Goal: Book appointment/travel/reservation

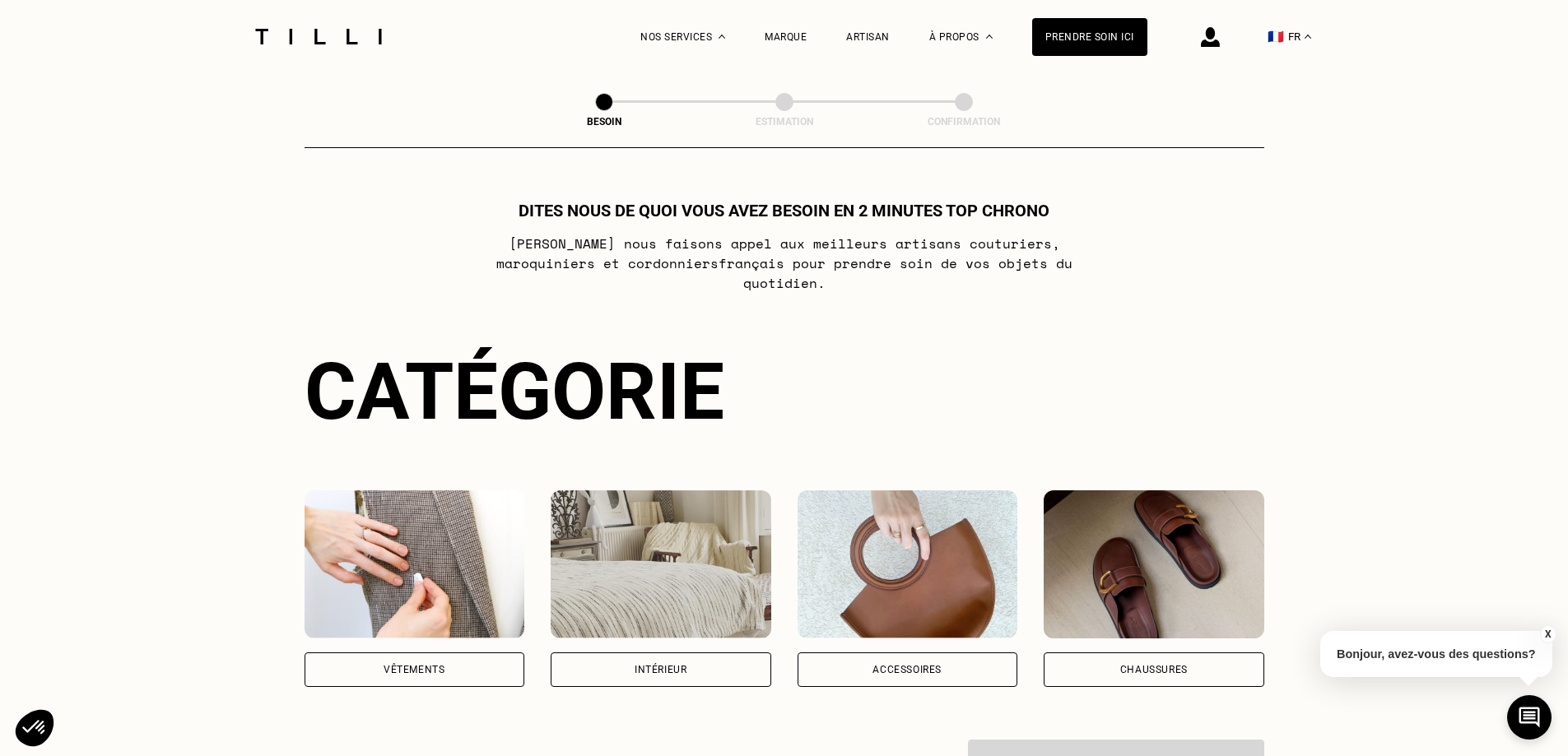
click at [1192, 655] on div "Chaussures" at bounding box center [1153, 669] width 221 height 35
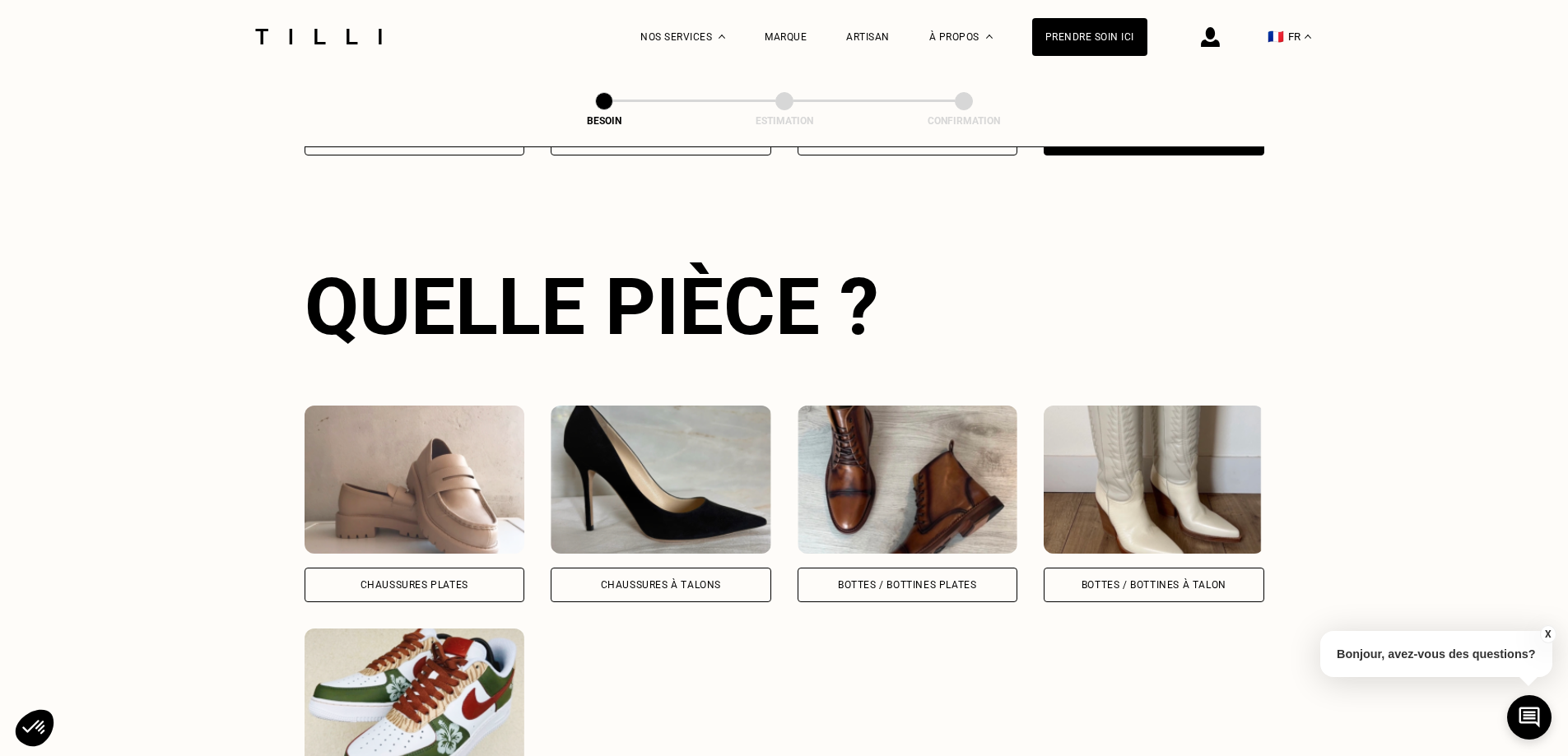
scroll to position [538, 0]
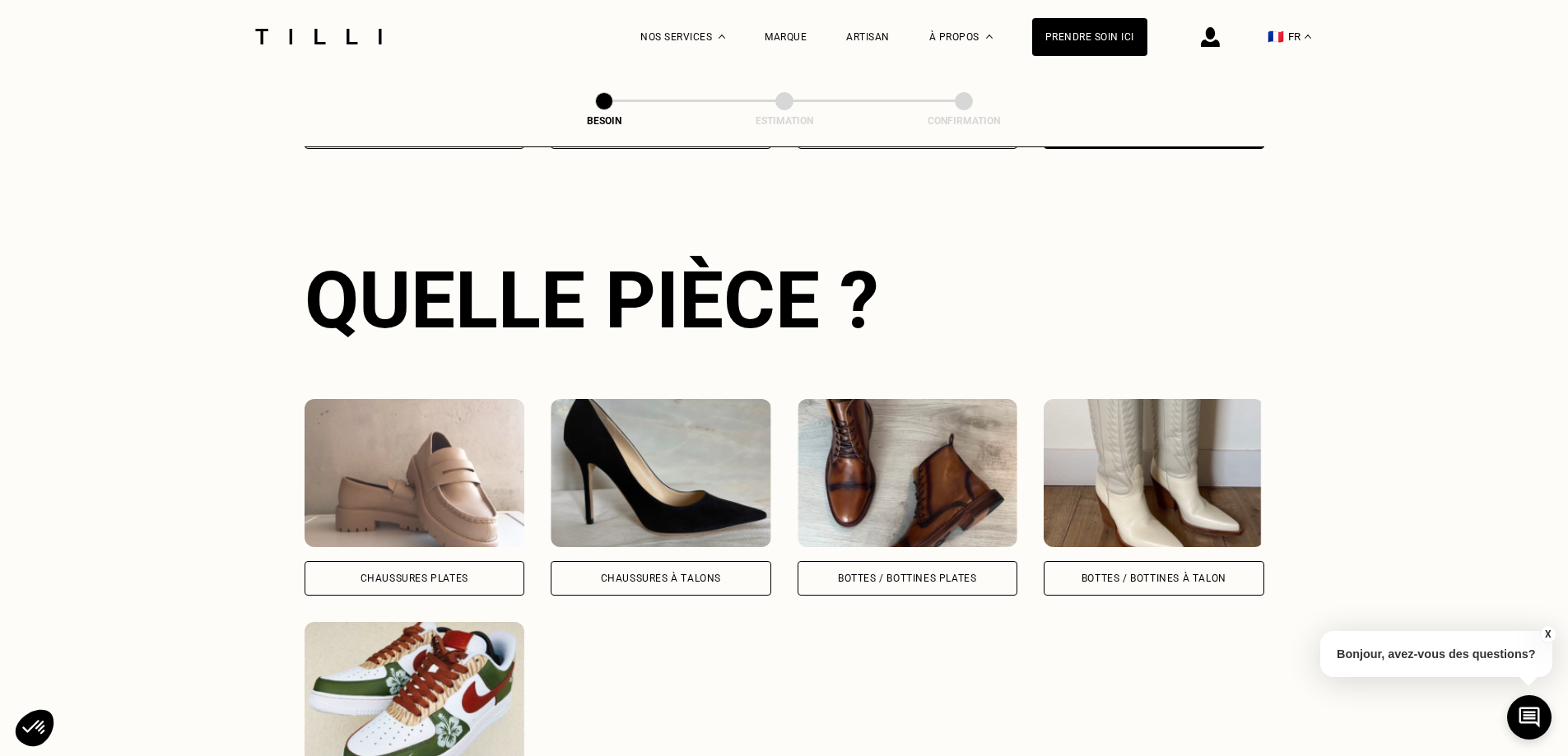
click at [476, 577] on div "Chaussures Plates" at bounding box center [415, 578] width 221 height 35
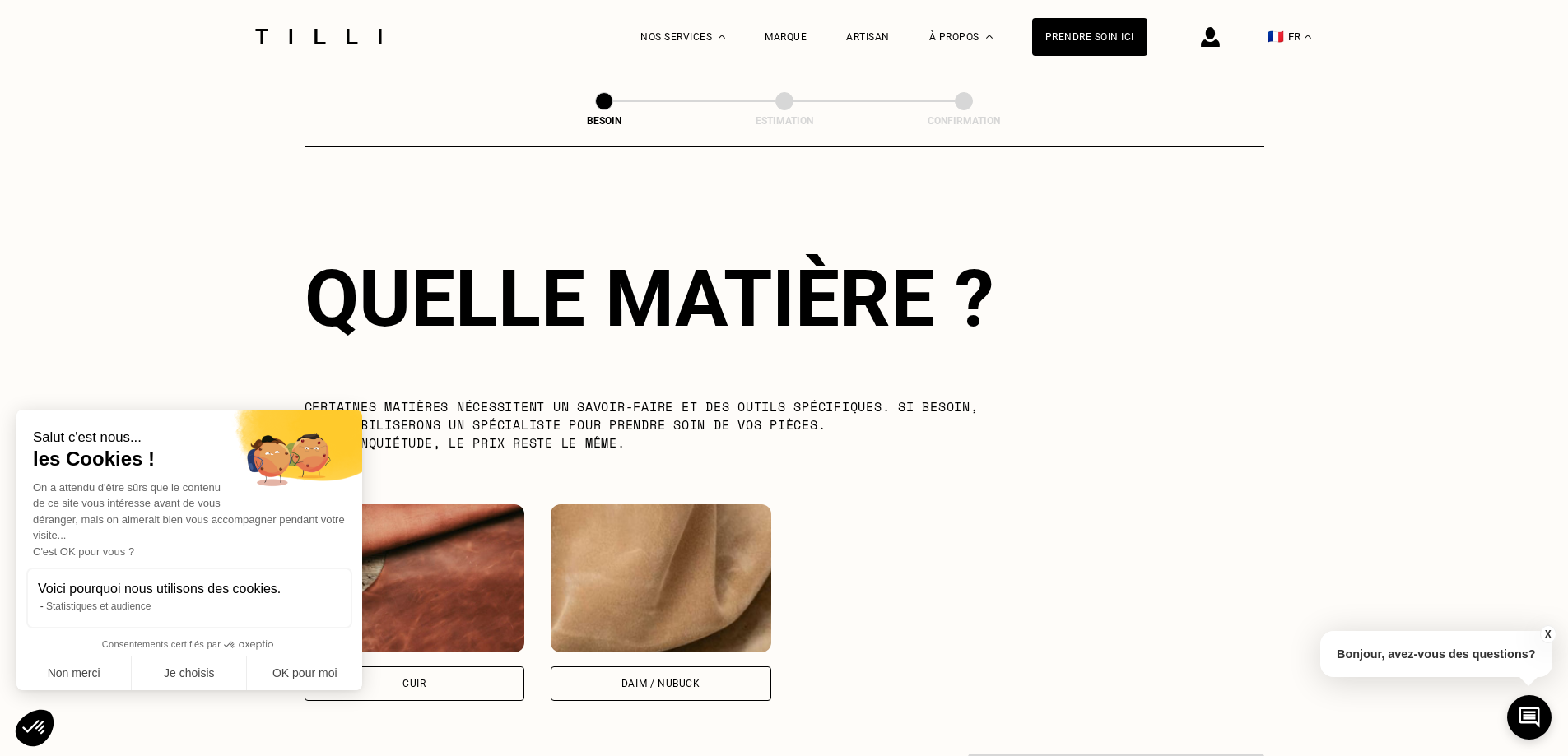
scroll to position [1210, 0]
click at [294, 677] on button "OK pour moi" at bounding box center [305, 673] width 115 height 35
checkbox input "true"
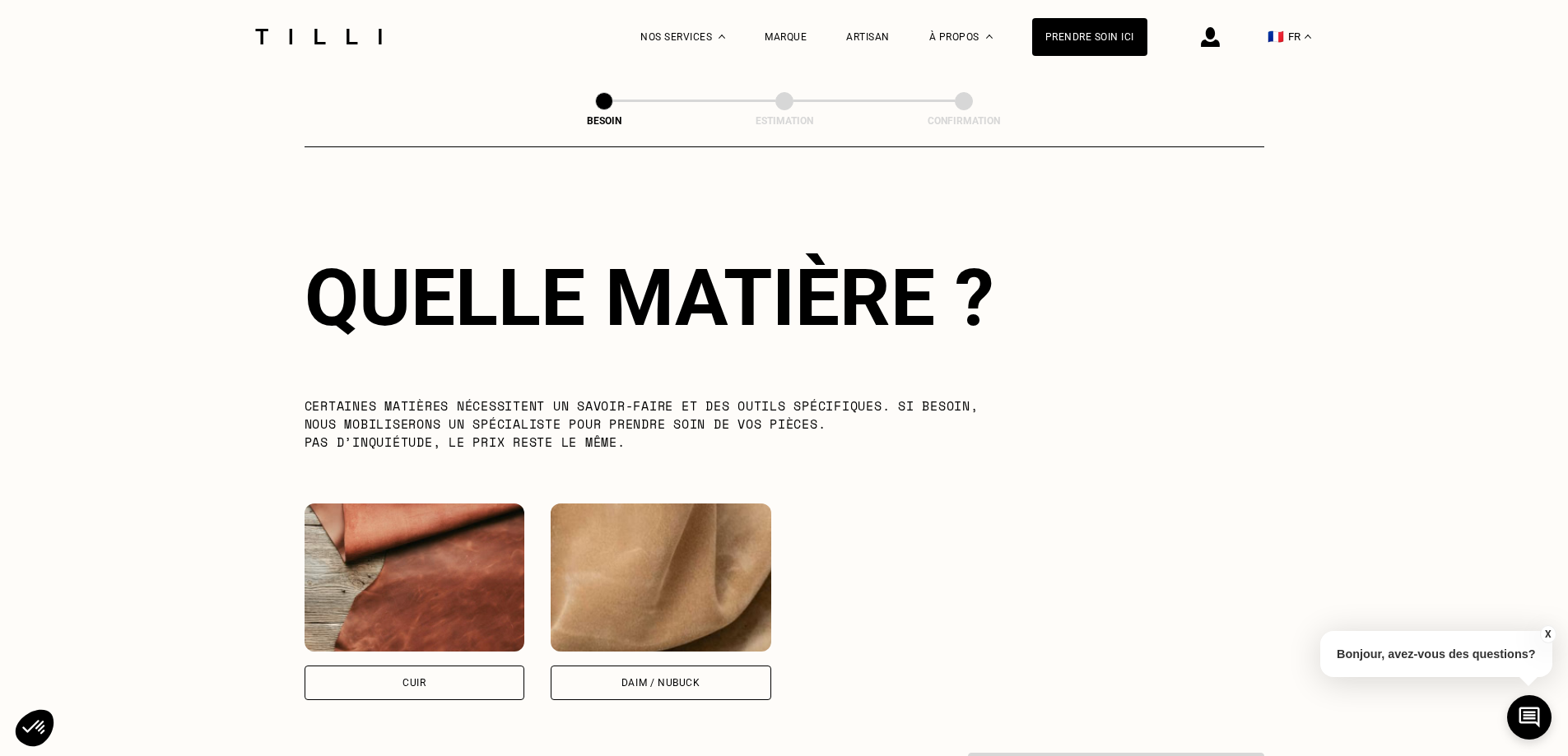
click at [422, 682] on div "Cuir" at bounding box center [415, 682] width 221 height 35
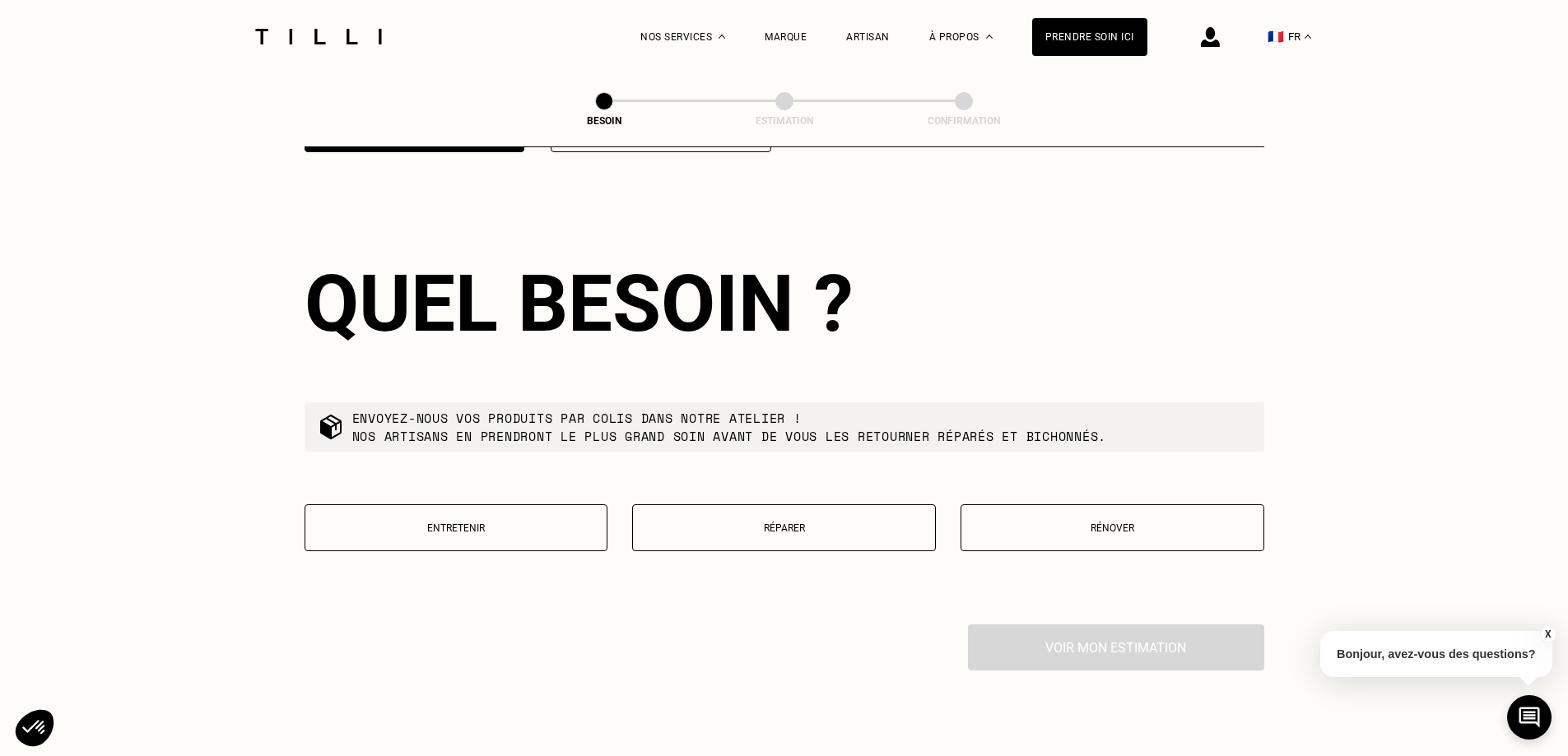
scroll to position [1766, 0]
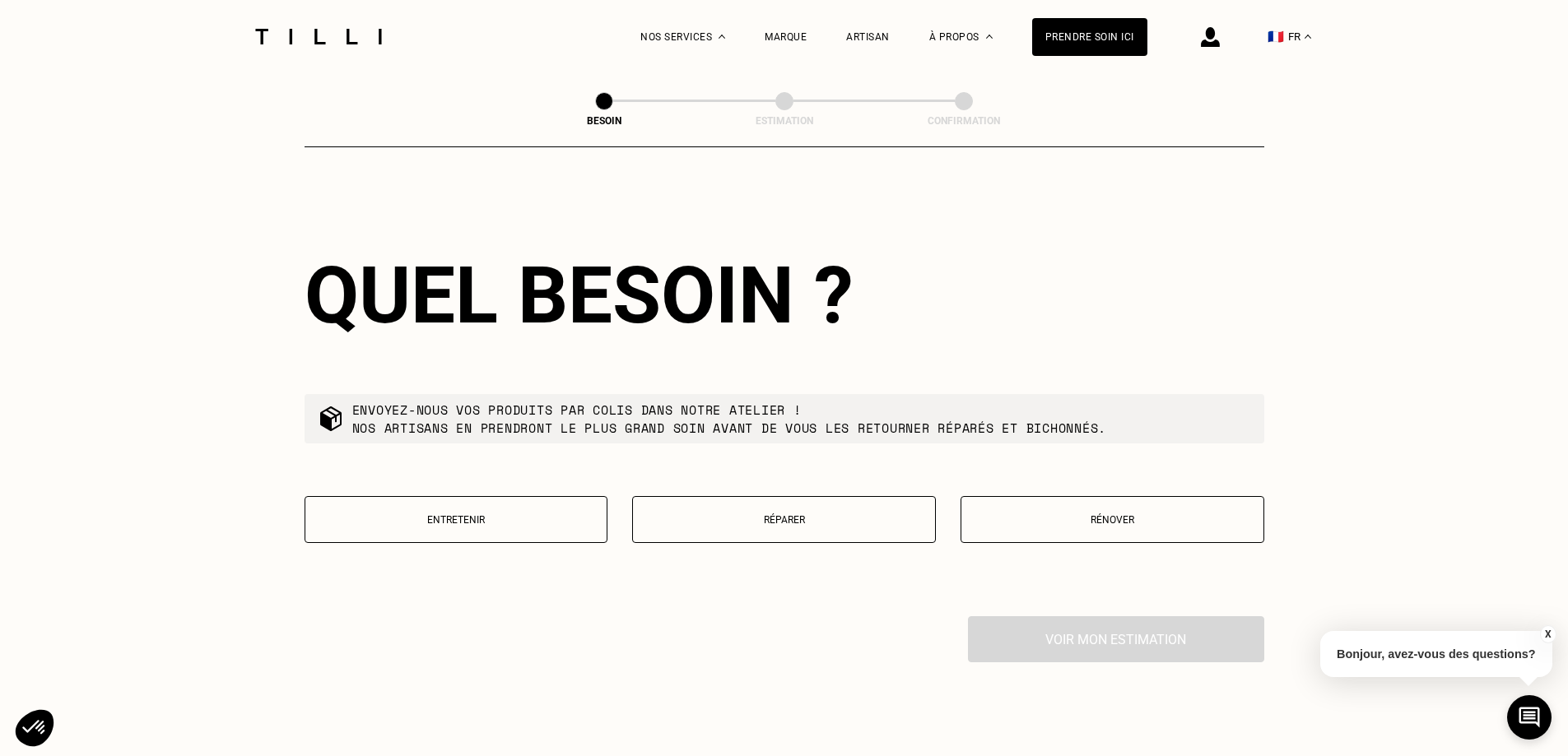
click at [881, 520] on button "Réparer" at bounding box center [784, 519] width 304 height 47
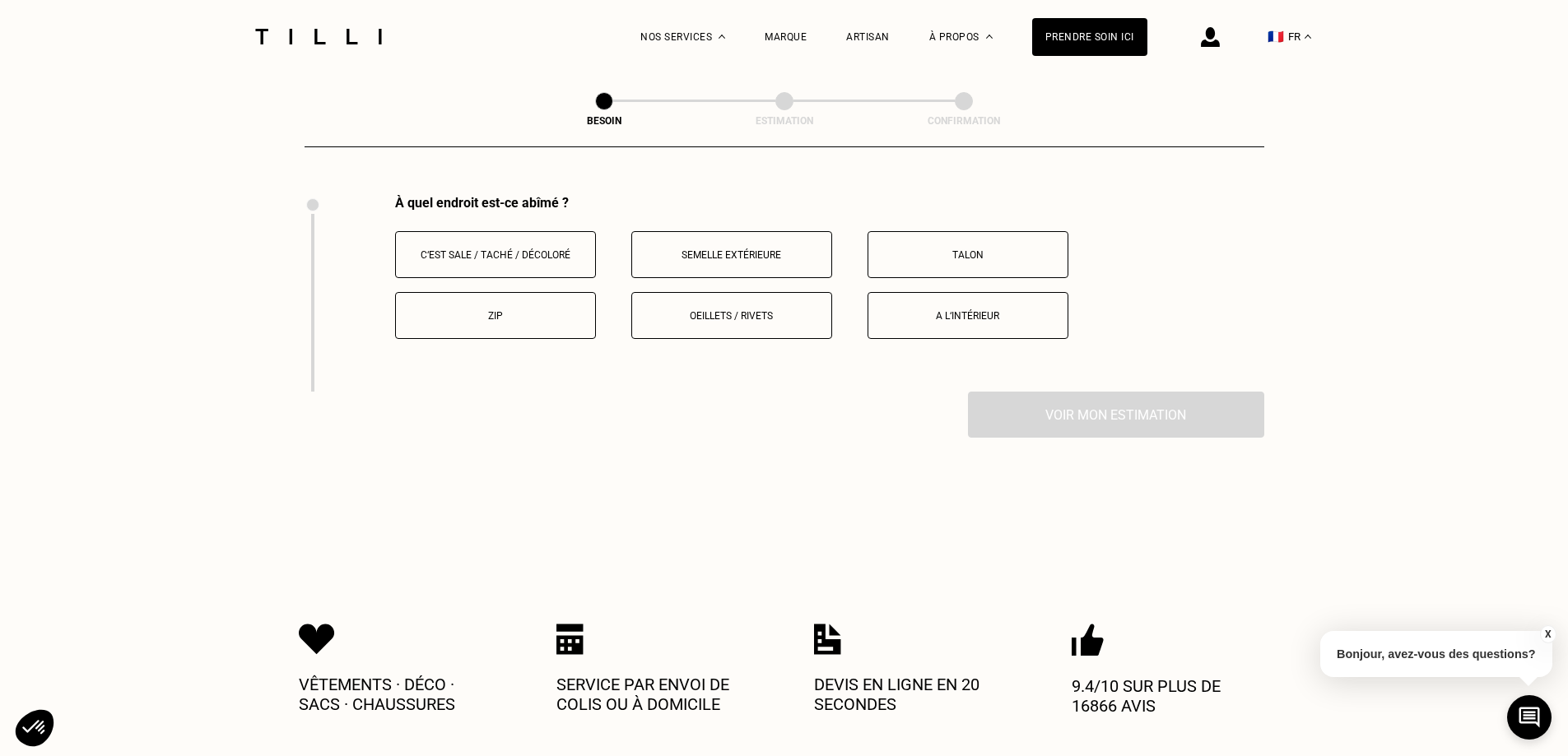
scroll to position [2188, 0]
click at [902, 310] on p "A l‘intérieur" at bounding box center [968, 315] width 183 height 12
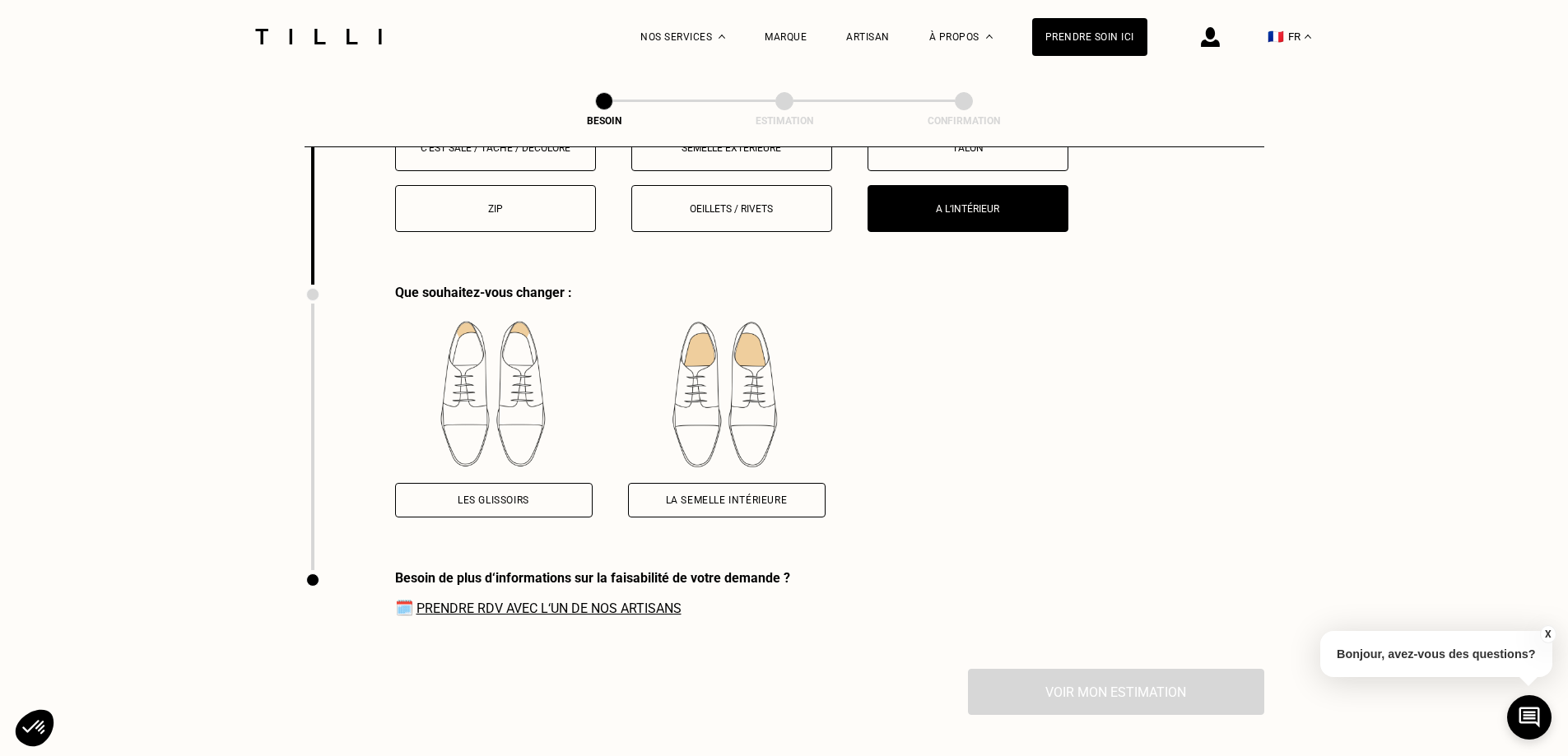
scroll to position [2138, 0]
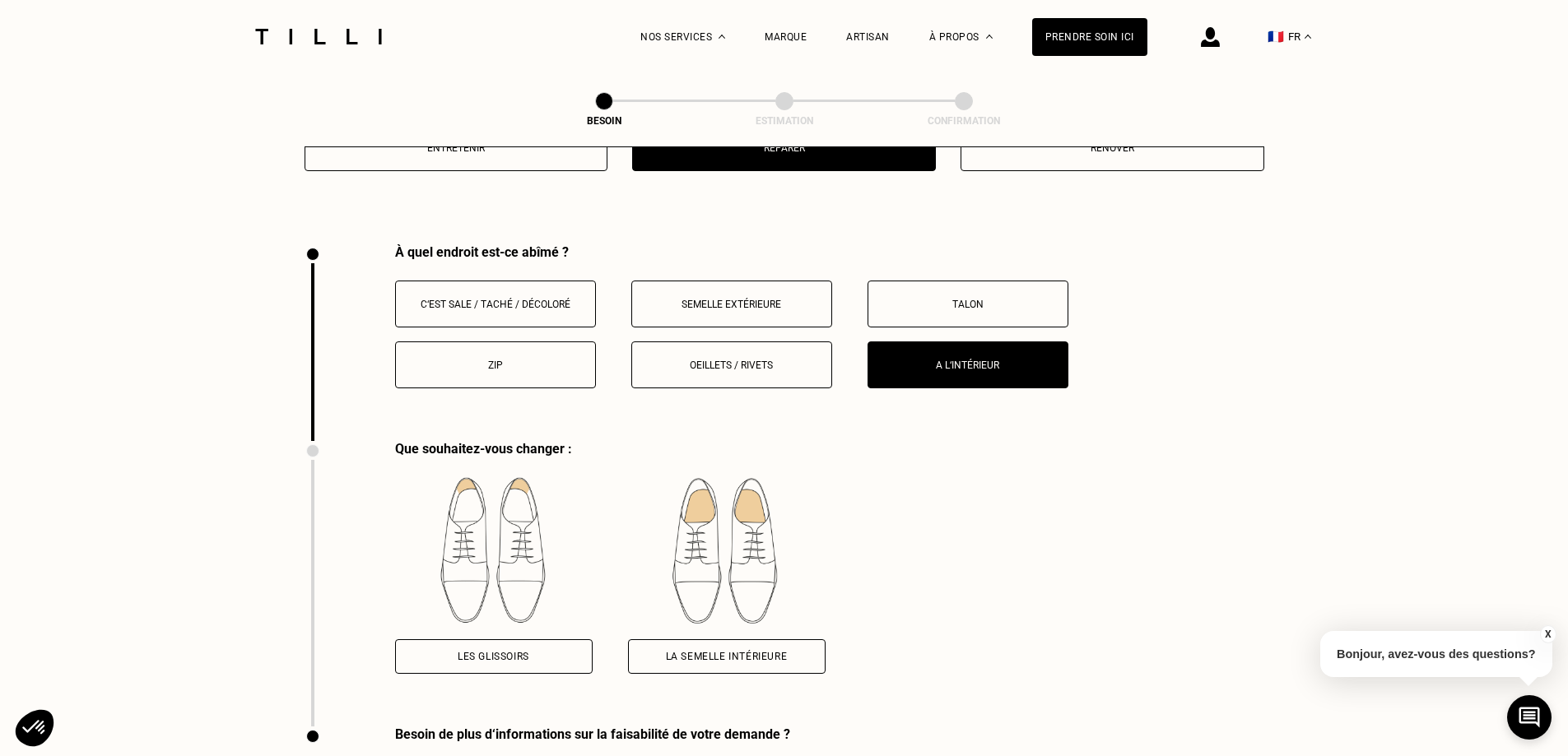
click at [743, 300] on button "Semelle extérieure" at bounding box center [731, 304] width 201 height 47
click at [938, 360] on p "A l‘intérieur" at bounding box center [968, 365] width 183 height 12
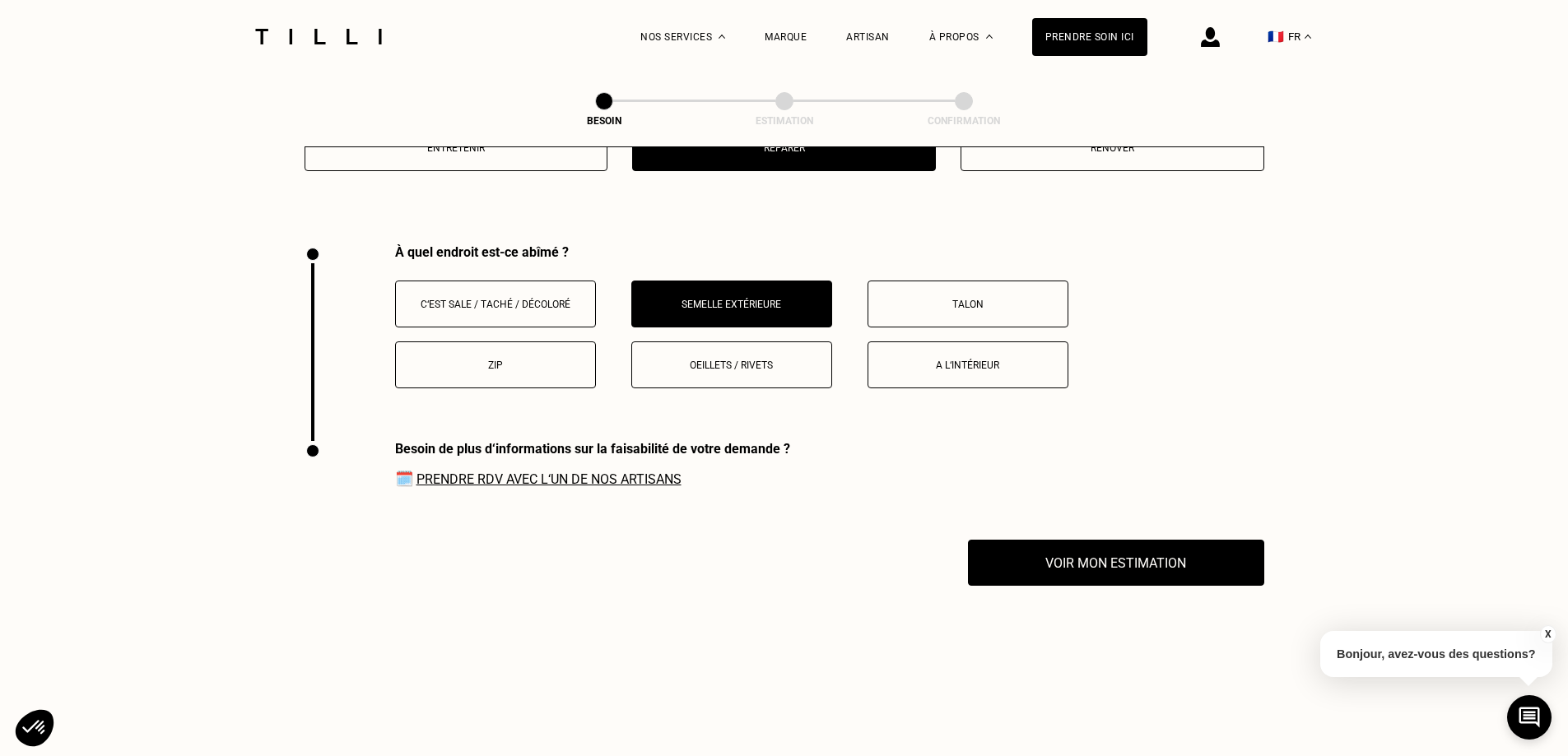
click at [695, 299] on p "Semelle extérieure" at bounding box center [732, 304] width 183 height 12
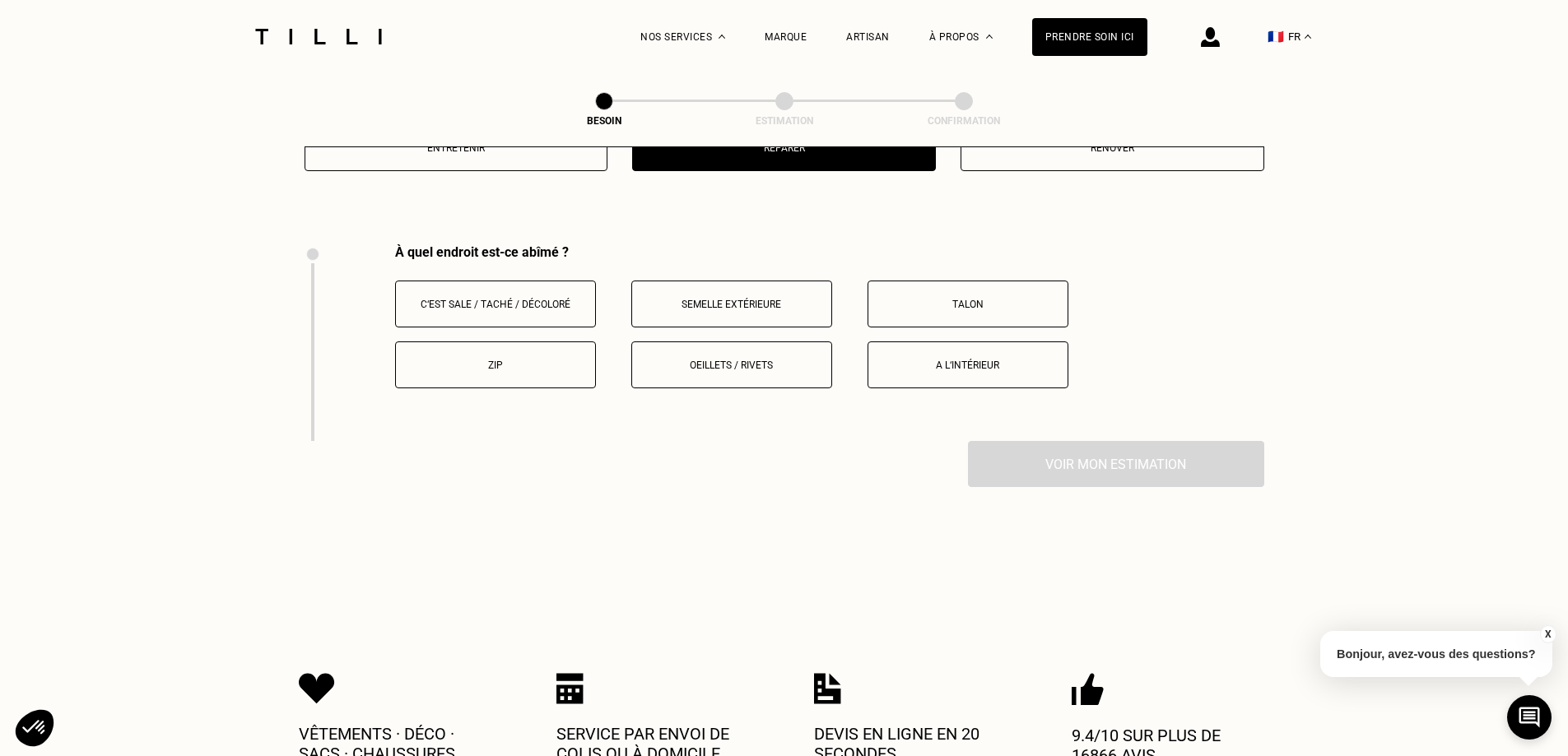
click at [711, 374] on button "Oeillets / rivets" at bounding box center [731, 364] width 201 height 47
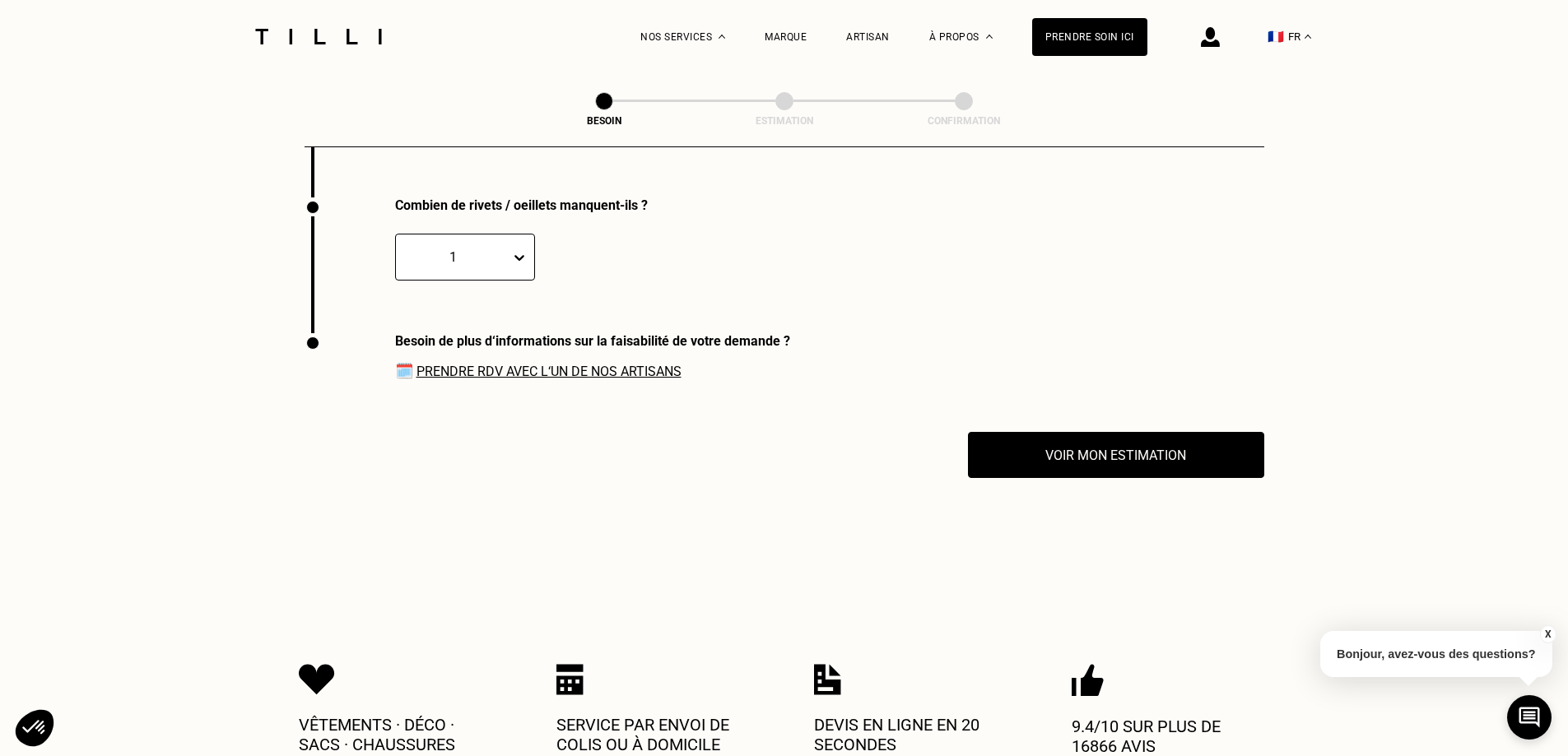
scroll to position [2385, 0]
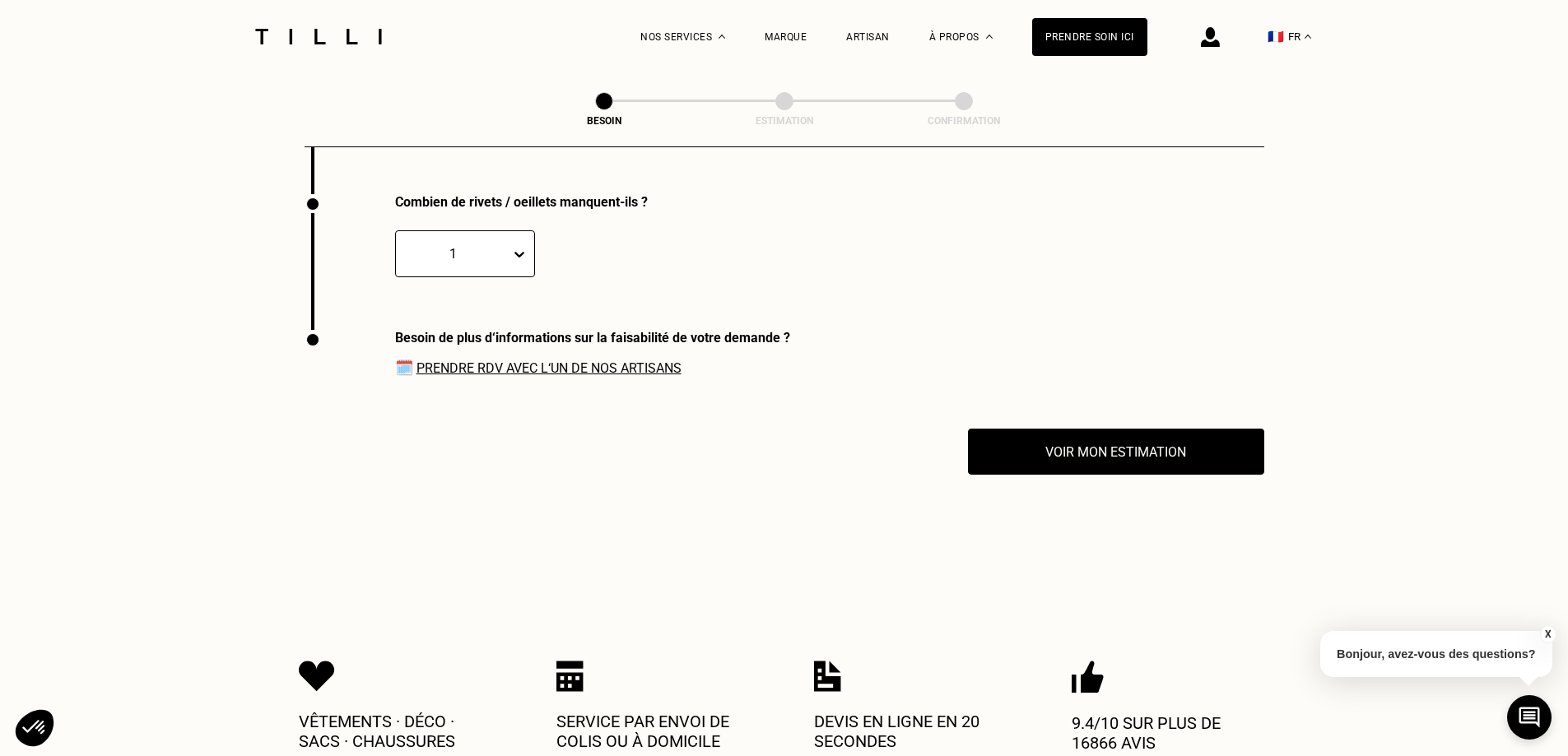
click at [505, 360] on link "Prendre RDV avec l‘un de nos artisans" at bounding box center [548, 368] width 265 height 15
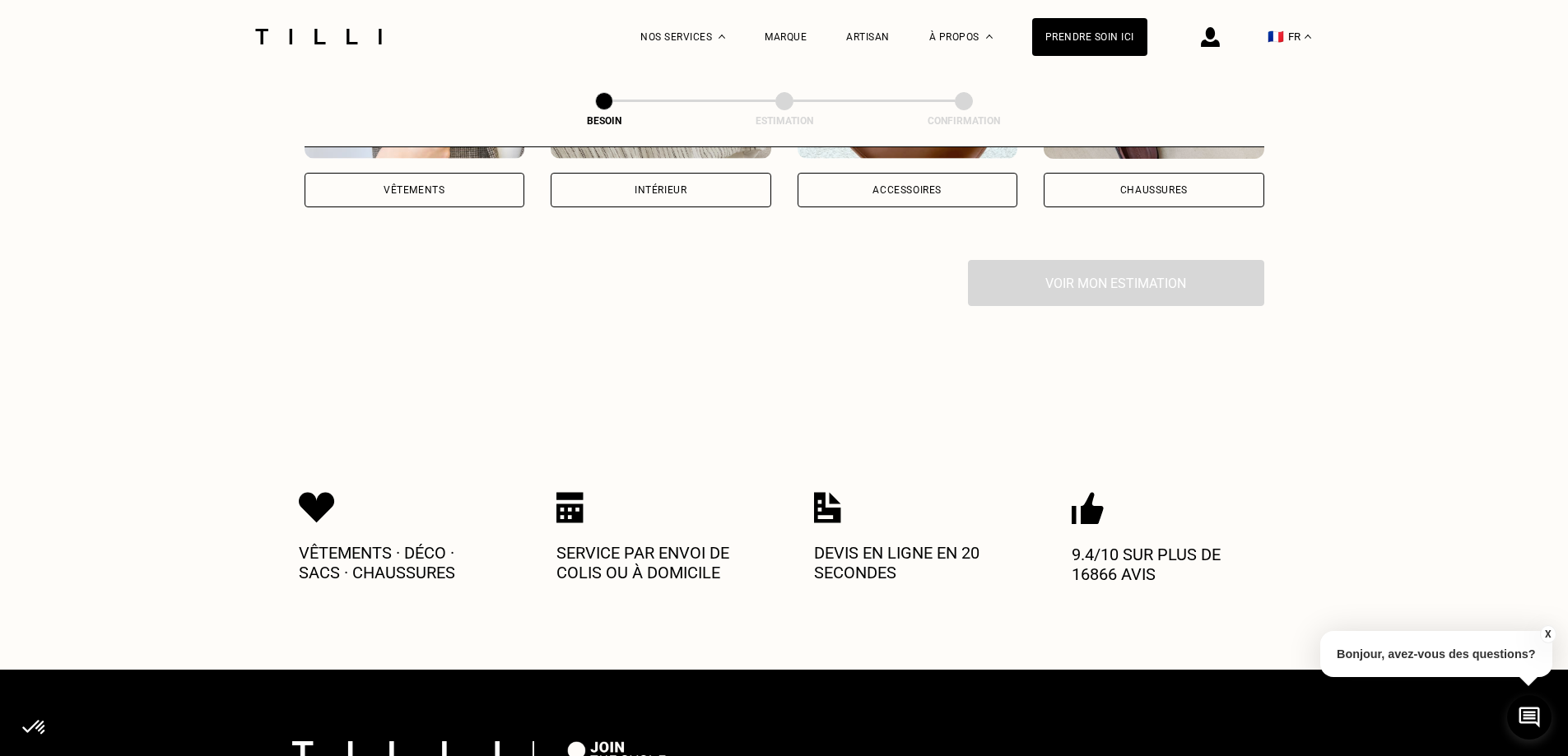
scroll to position [88, 0]
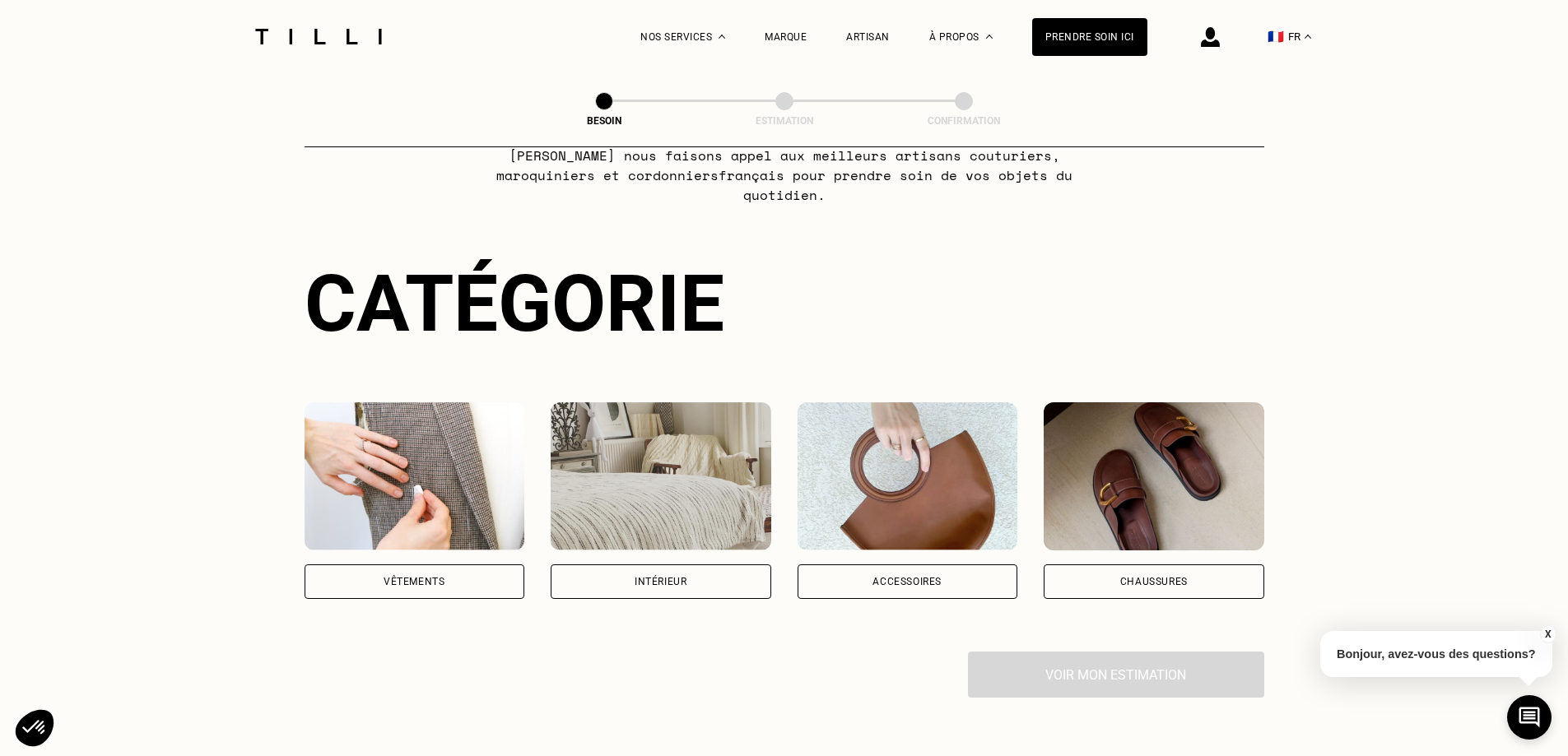
click at [1147, 531] on img at bounding box center [1153, 476] width 221 height 148
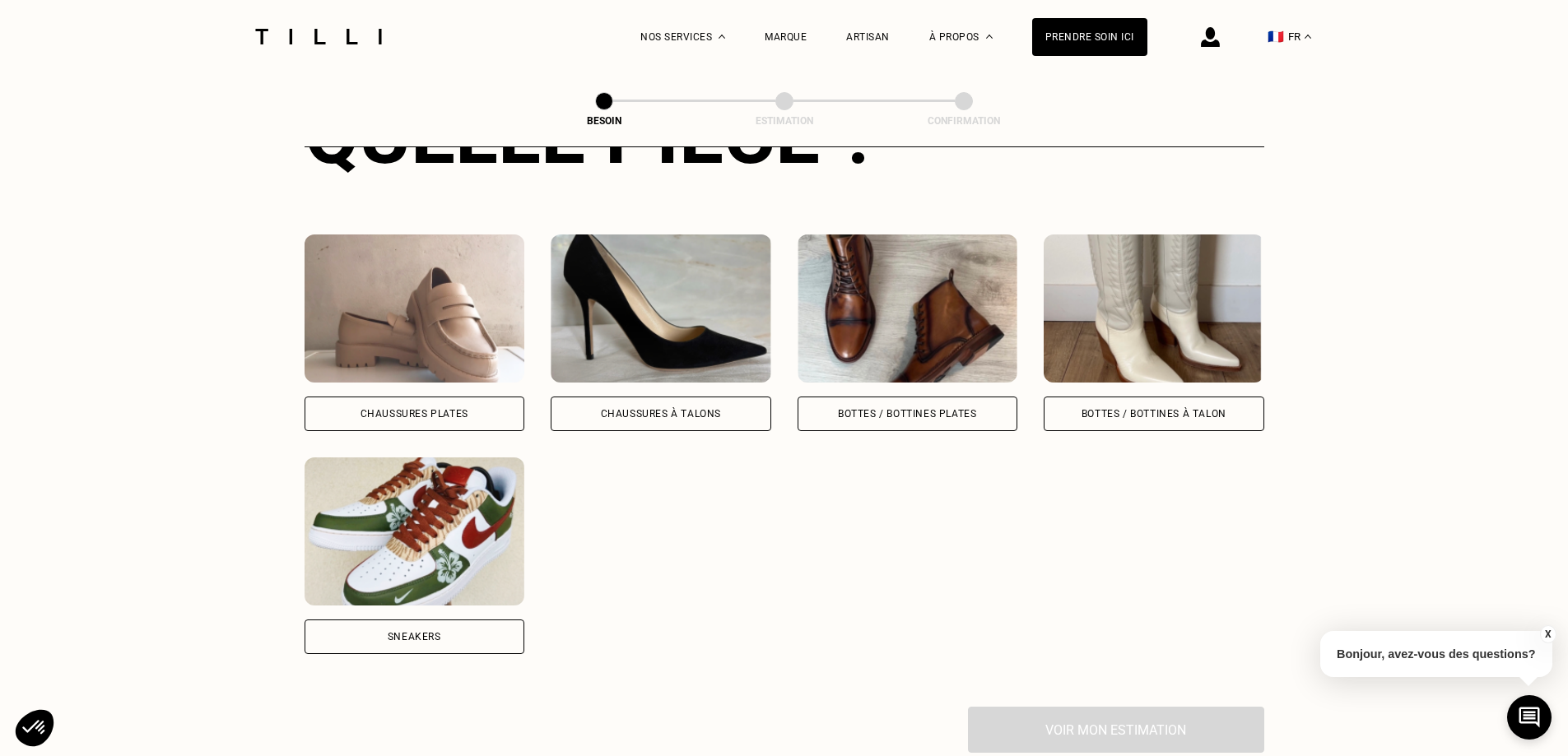
click at [470, 397] on div "Chaussures Plates" at bounding box center [415, 414] width 221 height 35
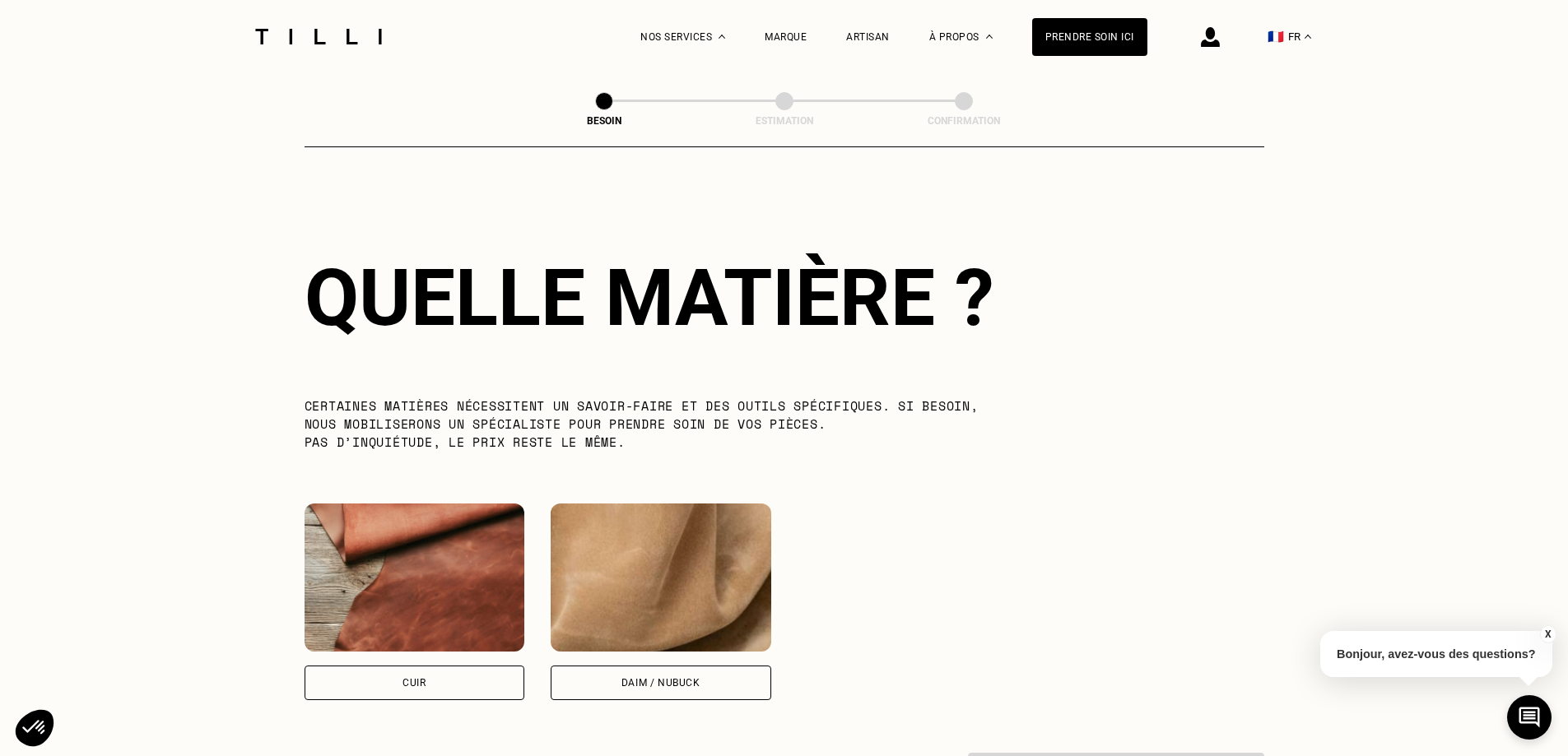
scroll to position [1292, 0]
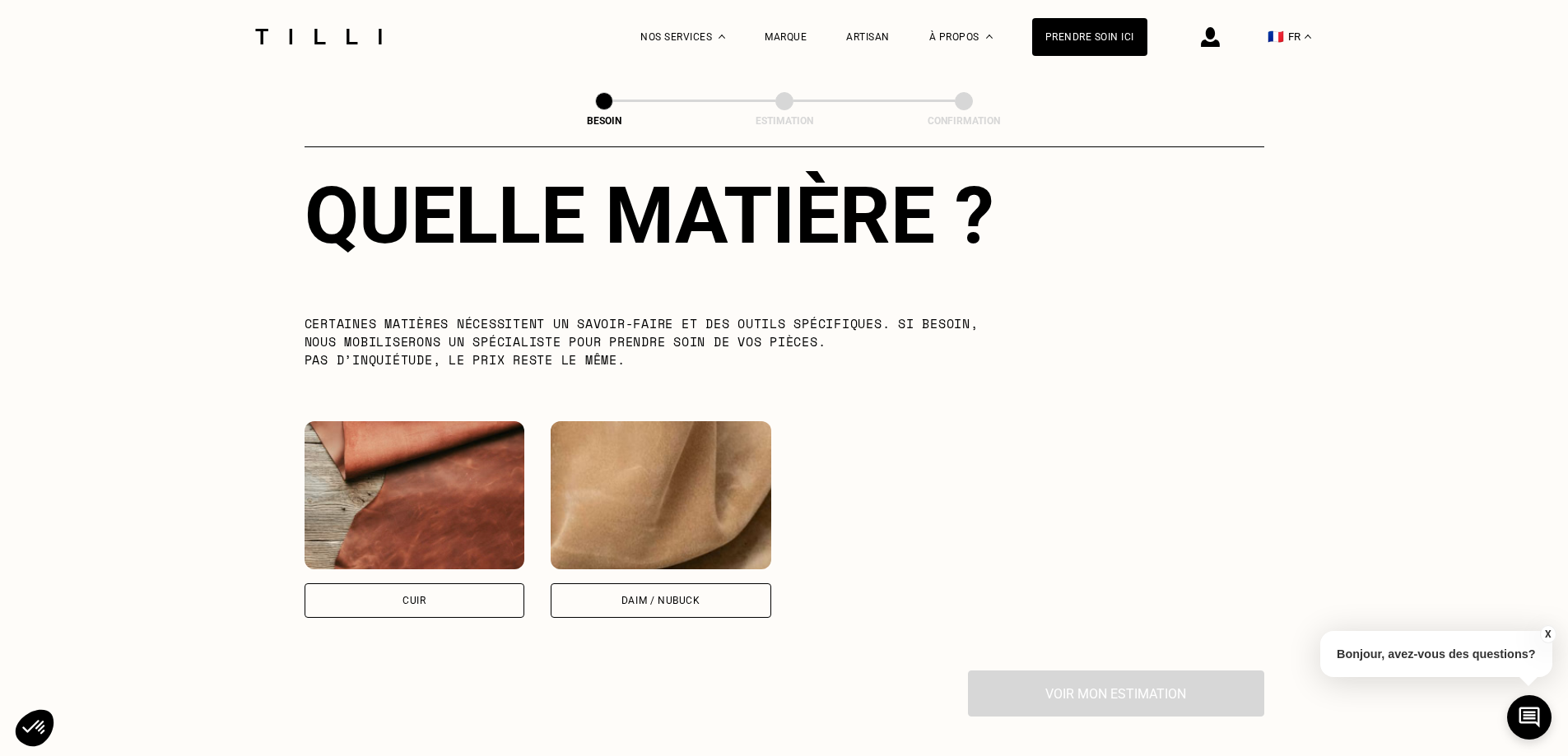
click at [448, 583] on div "Cuir" at bounding box center [415, 600] width 221 height 35
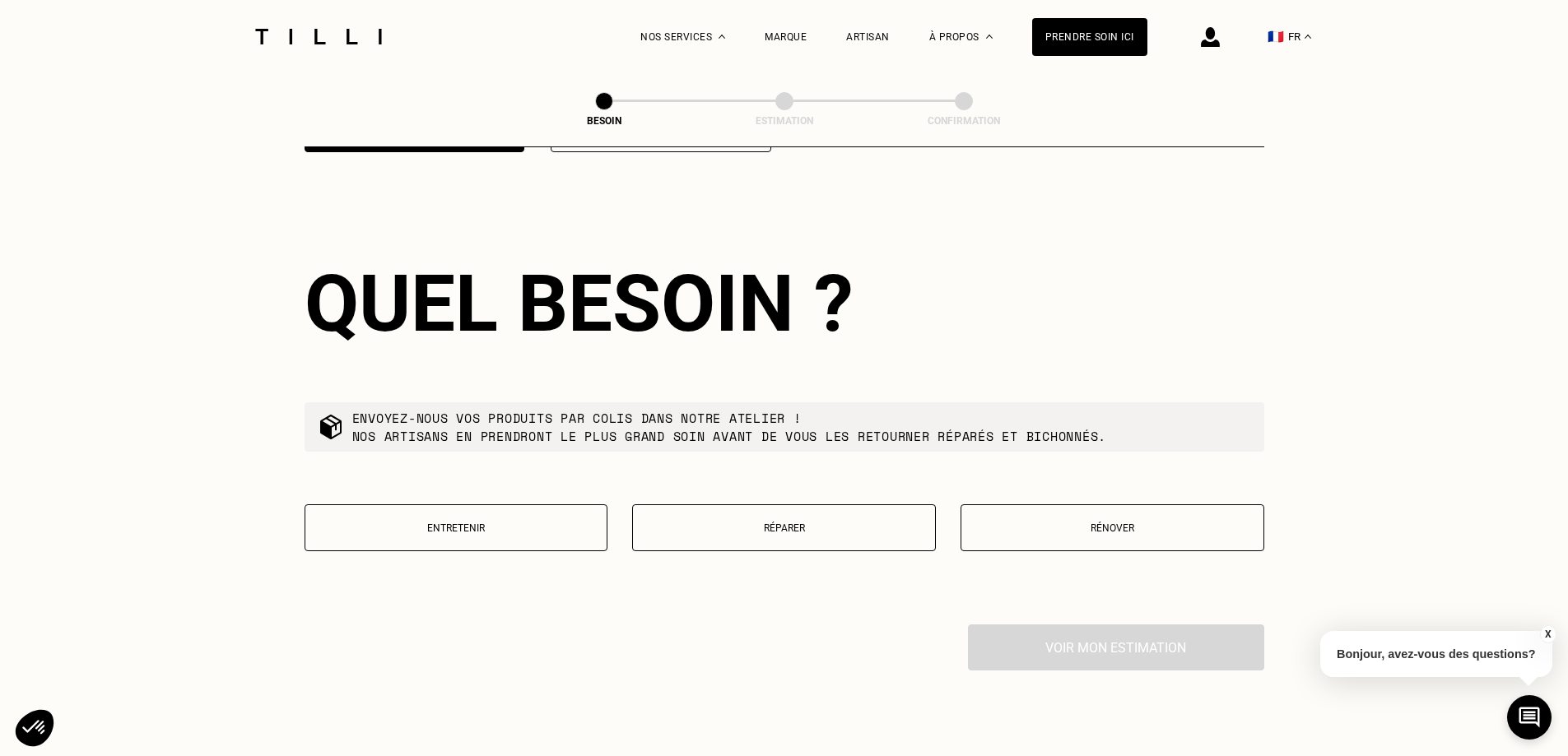
scroll to position [1766, 0]
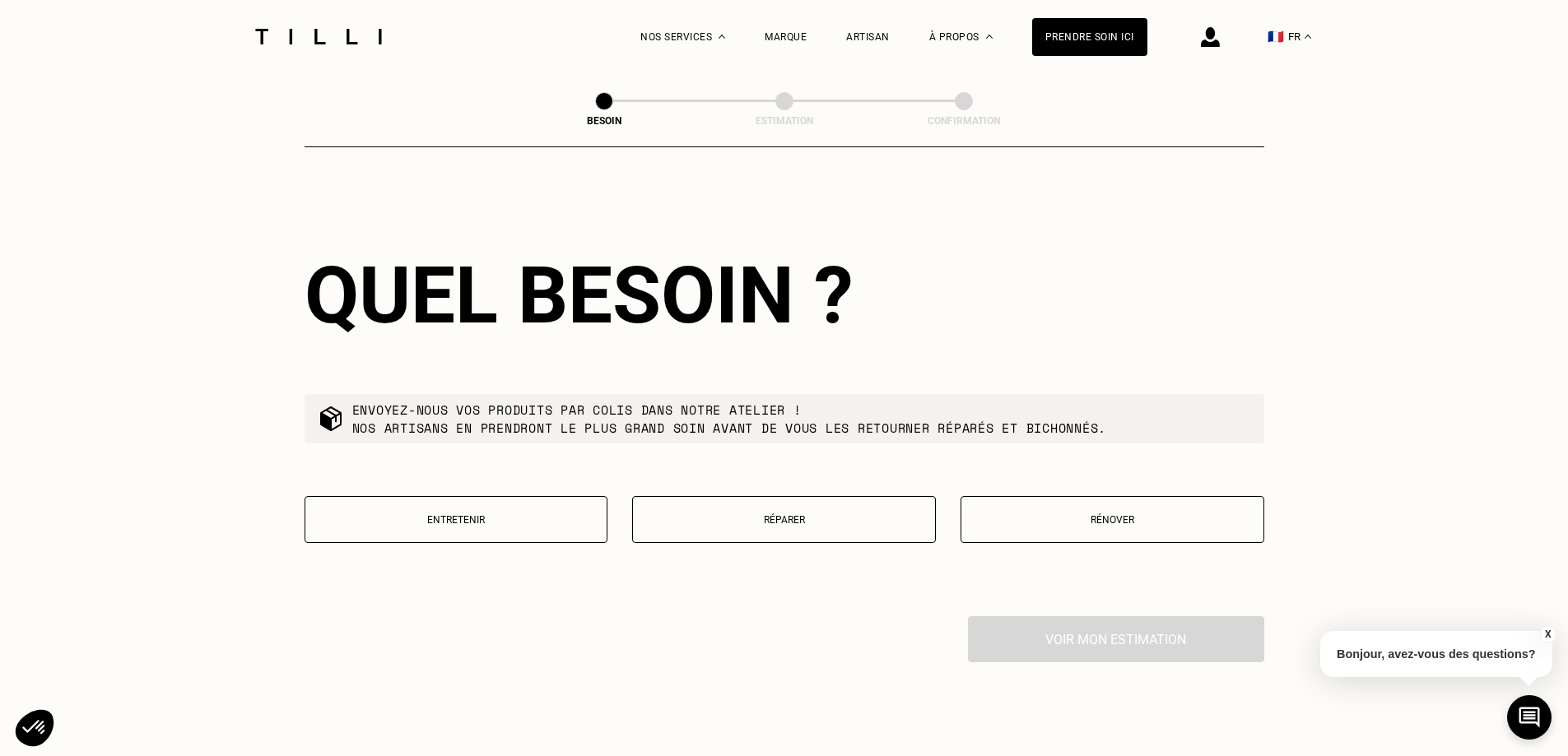
click at [745, 516] on button "Réparer" at bounding box center [784, 519] width 304 height 47
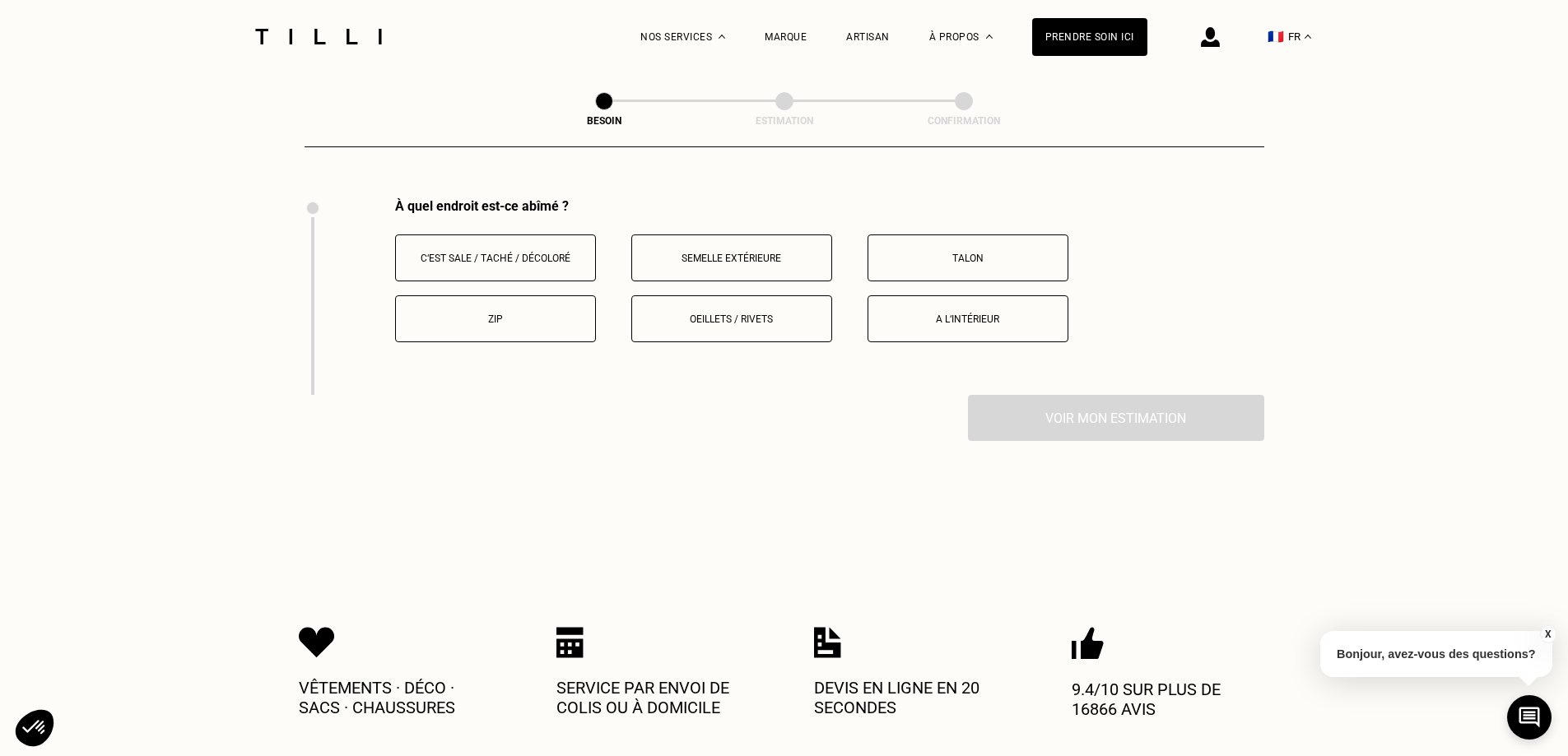
scroll to position [2188, 0]
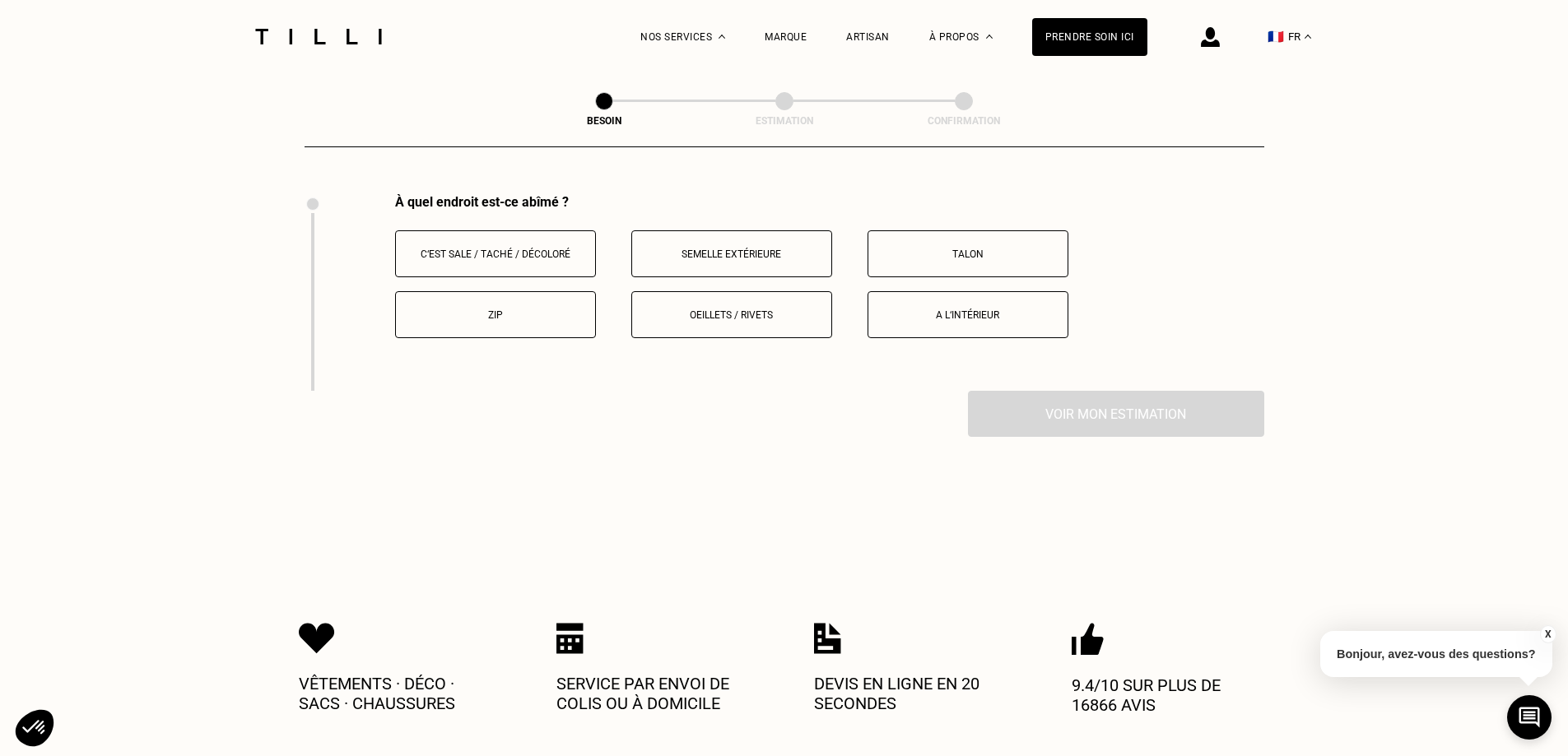
click at [796, 276] on div "C‘est sale / taché / décoloré Semelle extérieure Talon Zip Oeillets / rivets A …" at bounding box center [829, 283] width 869 height 107
click at [774, 293] on button "Oeillets / rivets" at bounding box center [731, 314] width 201 height 47
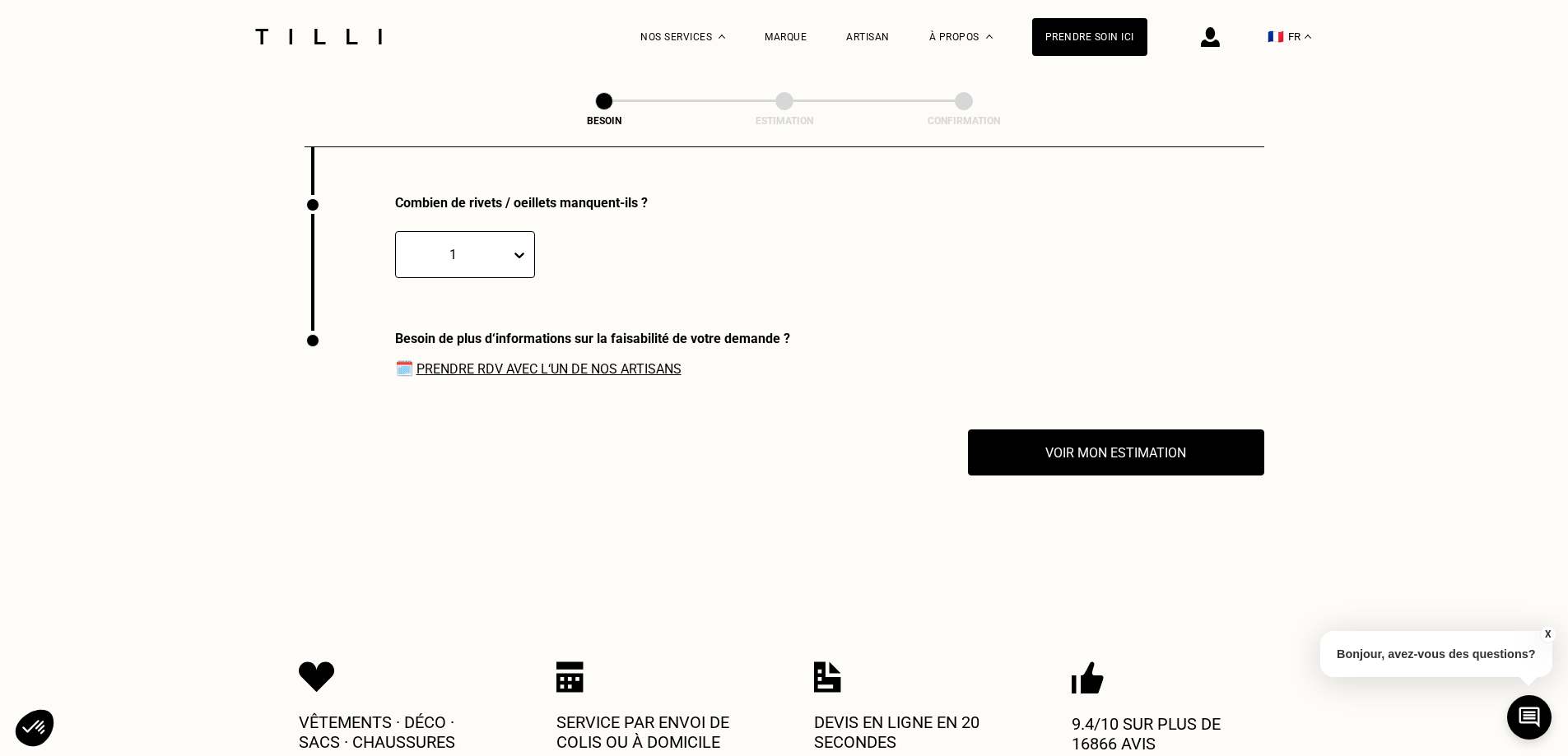
scroll to position [2385, 0]
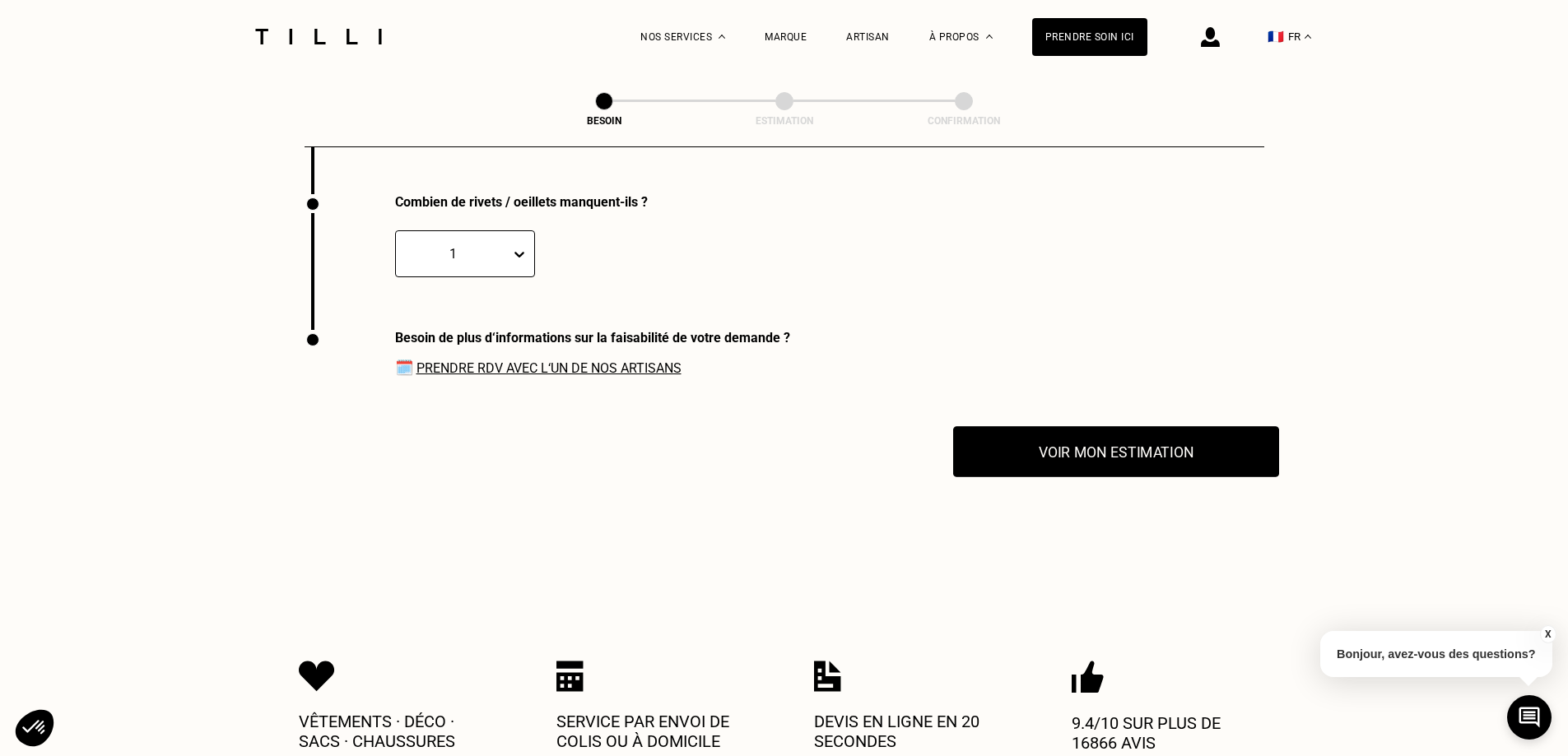
click at [1139, 452] on button "Voir mon estimation" at bounding box center [1115, 452] width 326 height 51
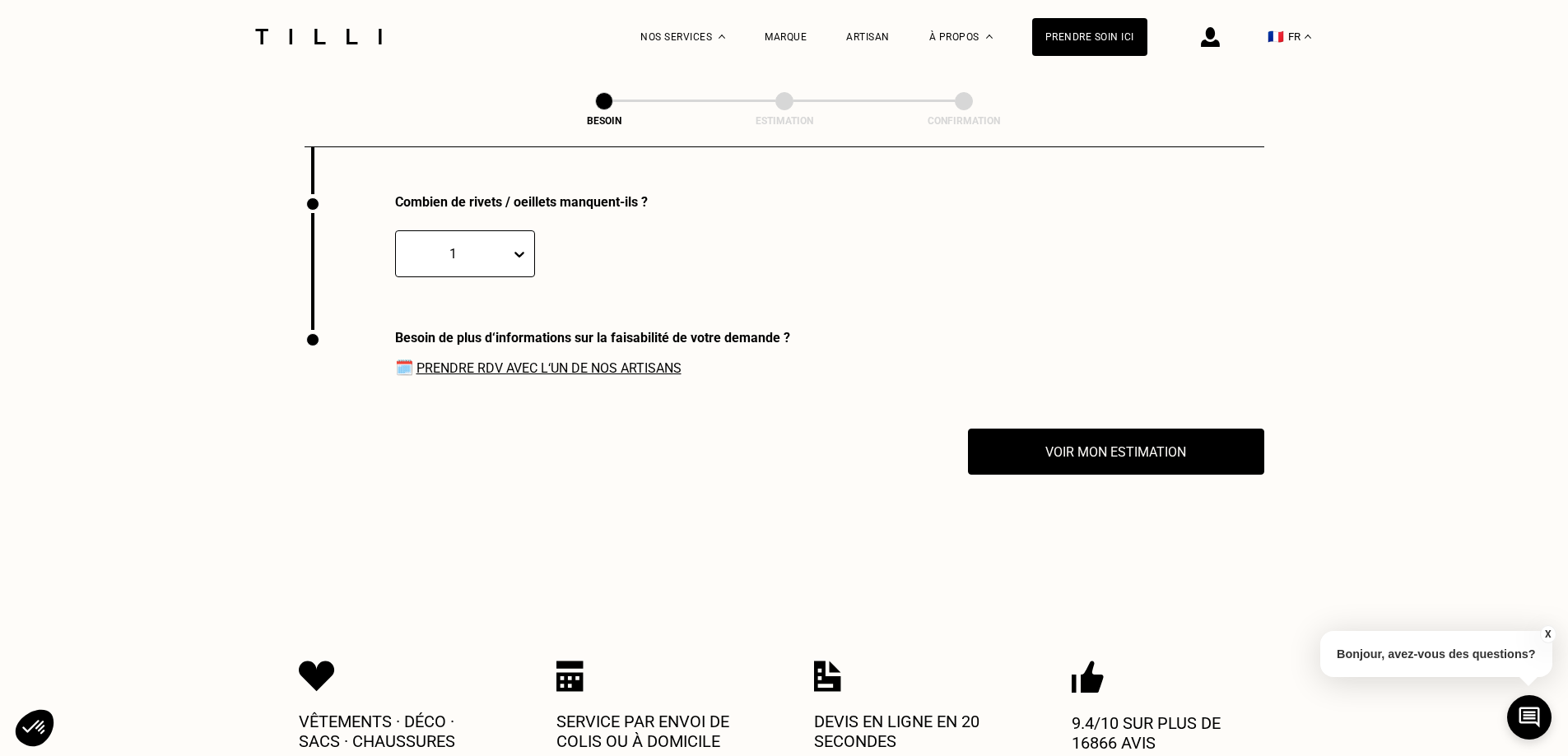
click at [526, 363] on link "Prendre RDV avec l‘un de nos artisans" at bounding box center [548, 368] width 265 height 15
